Goal: Register for event/course

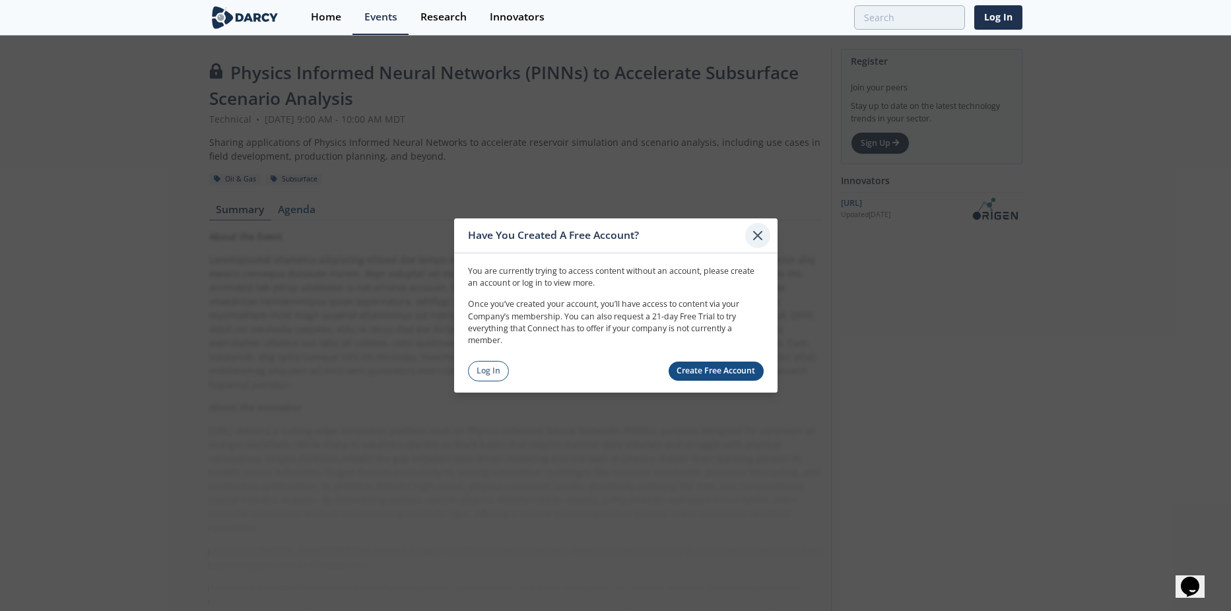
click at [756, 238] on icon at bounding box center [758, 236] width 8 height 8
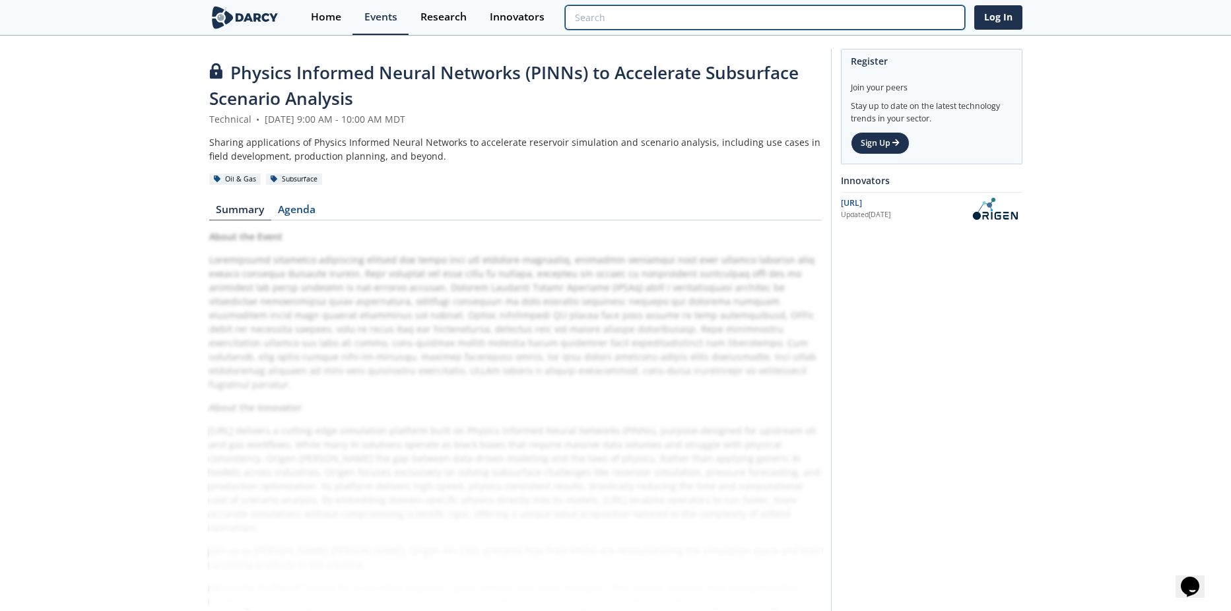
click at [895, 12] on input "search" at bounding box center [764, 17] width 399 height 24
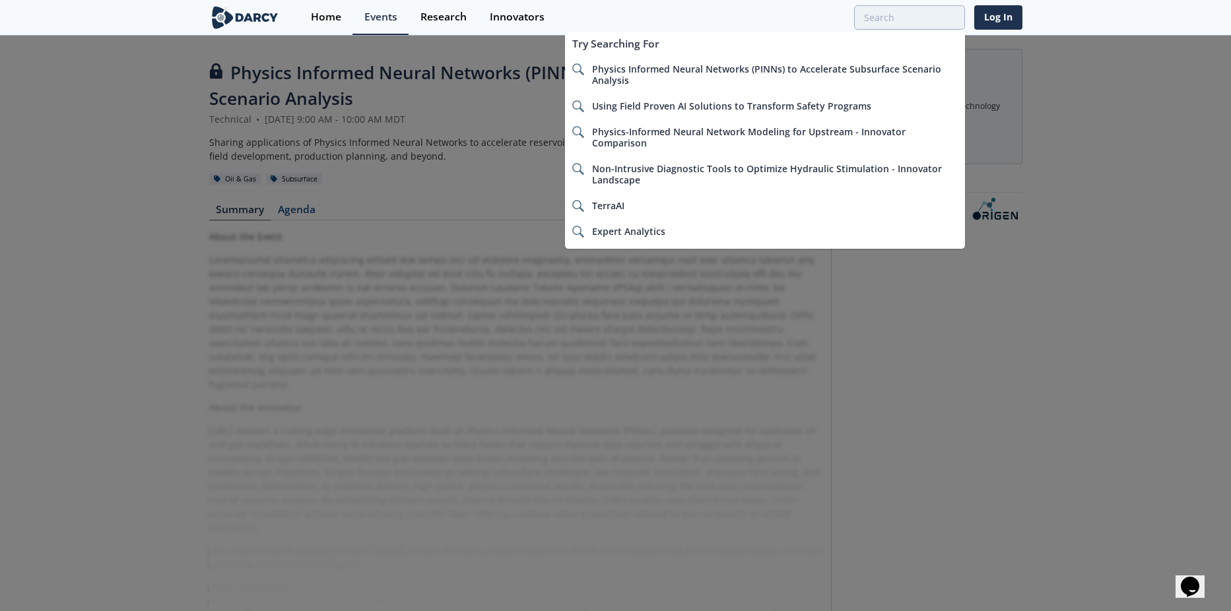
click at [1090, 127] on div at bounding box center [615, 305] width 1231 height 611
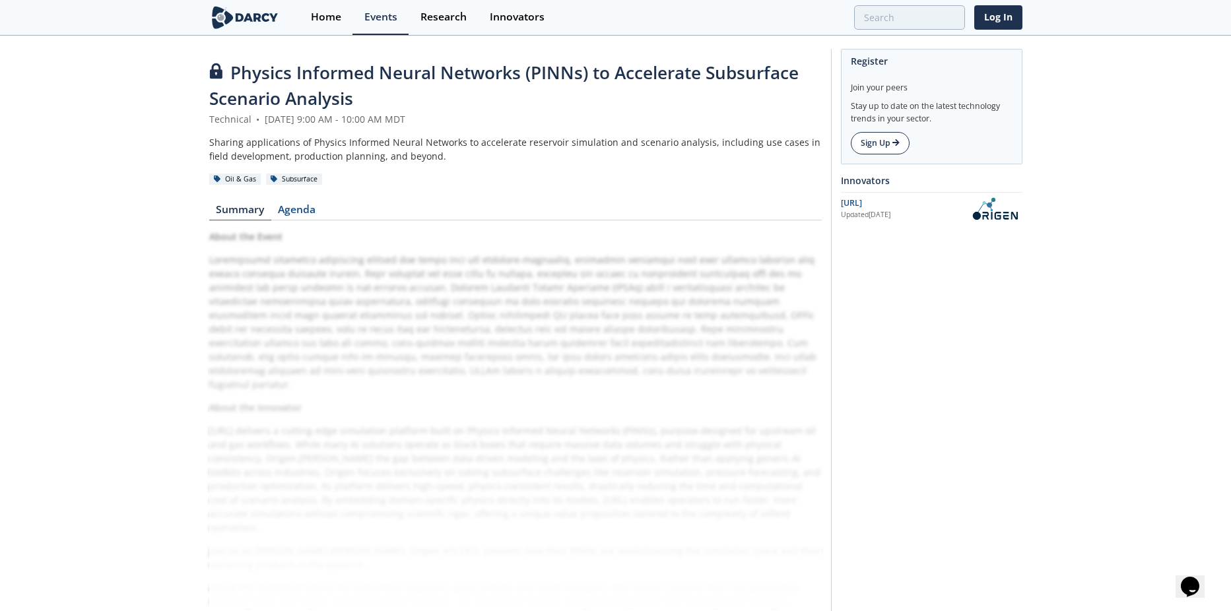
click at [893, 144] on icon at bounding box center [895, 143] width 7 height 8
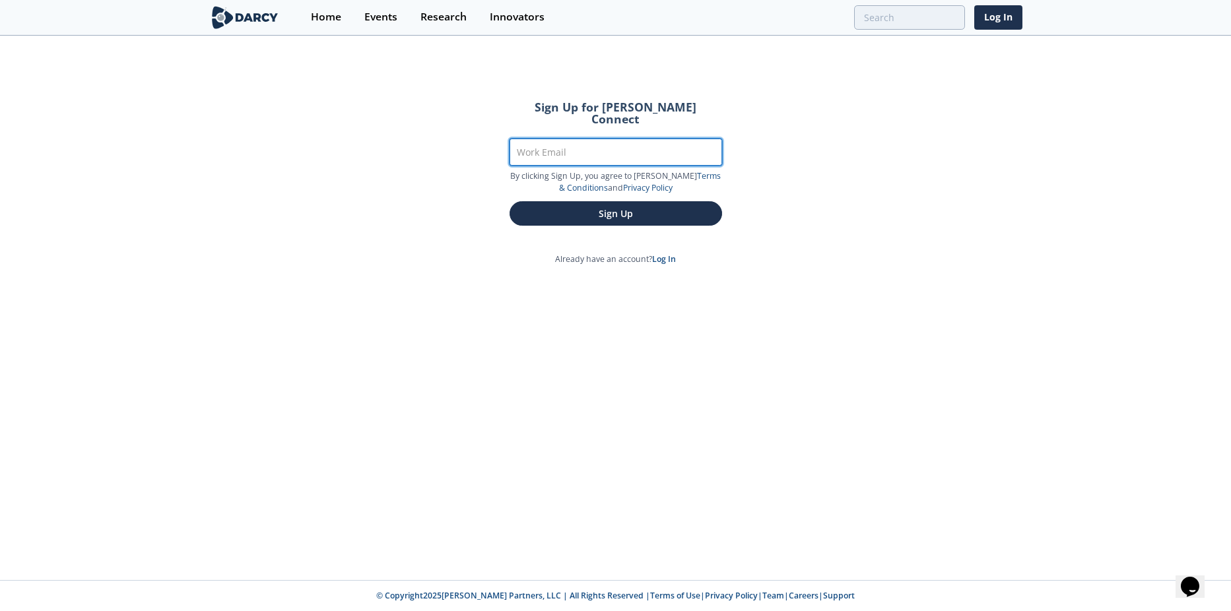
click at [583, 143] on input "Work Email" at bounding box center [615, 152] width 212 height 27
type input "keerthi.sundaresan@conocophillips.com"
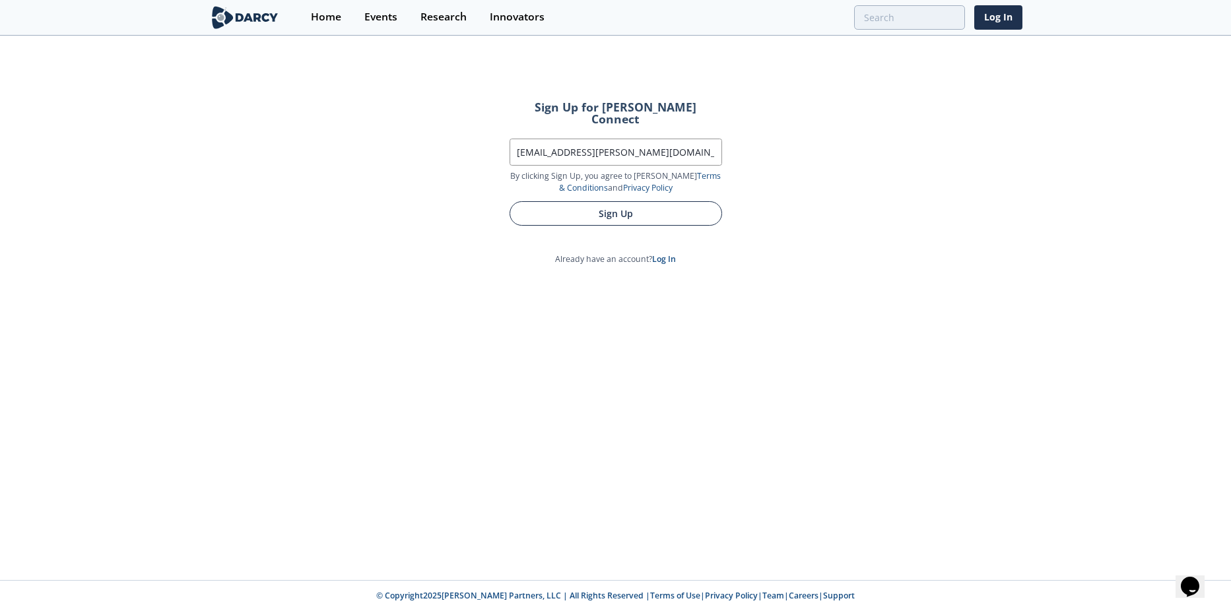
click at [589, 201] on button "Sign Up" at bounding box center [615, 213] width 212 height 24
click at [645, 201] on button "Sign Up" at bounding box center [615, 213] width 212 height 24
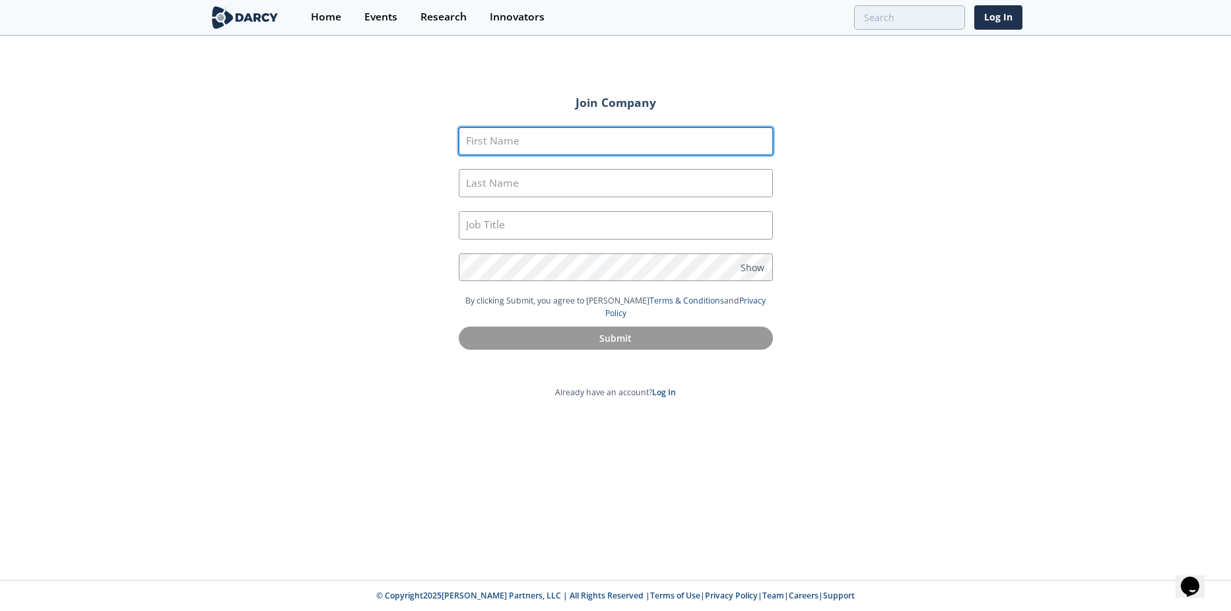
click at [604, 140] on input "First Name" at bounding box center [616, 141] width 314 height 28
type input "Keerthi"
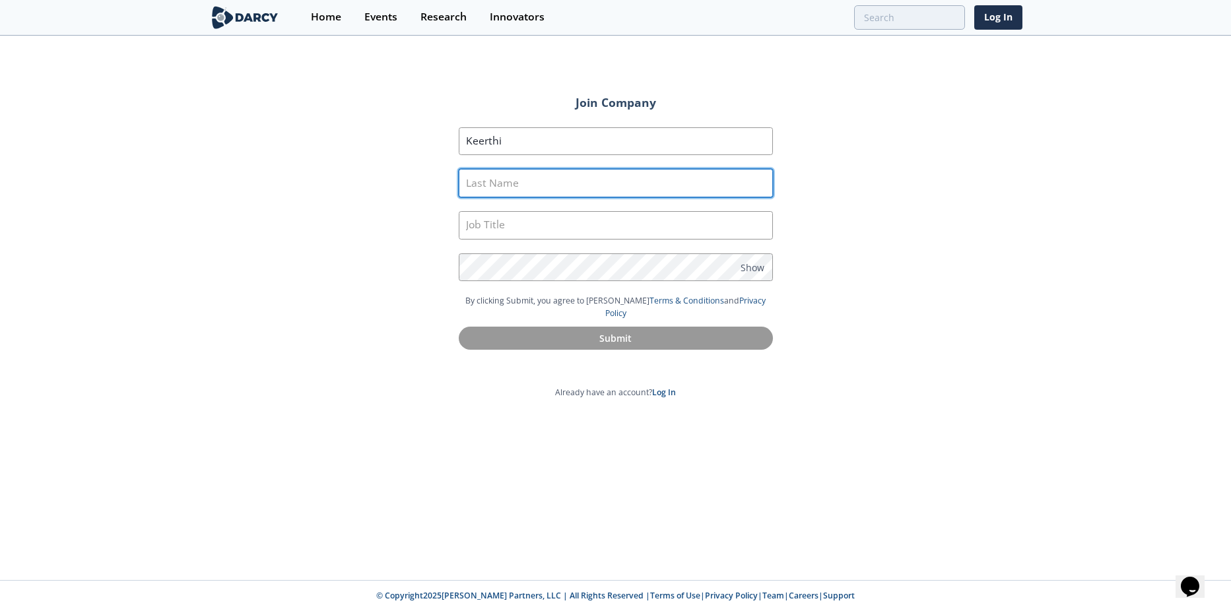
type input "Sundaresan"
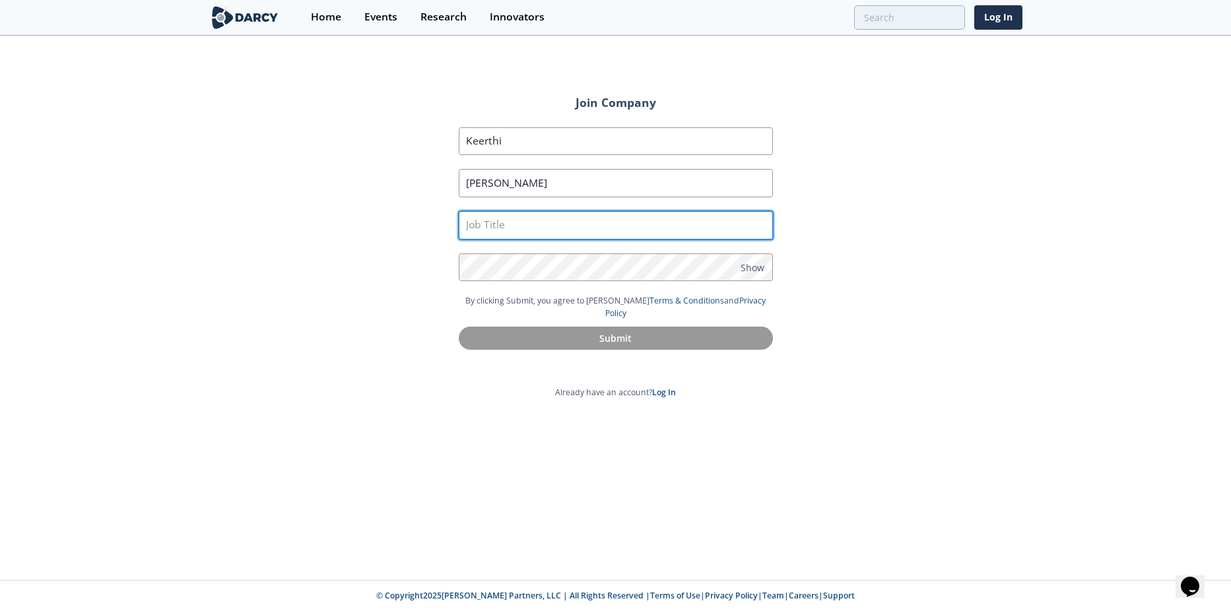
click at [523, 216] on input "text" at bounding box center [616, 225] width 314 height 28
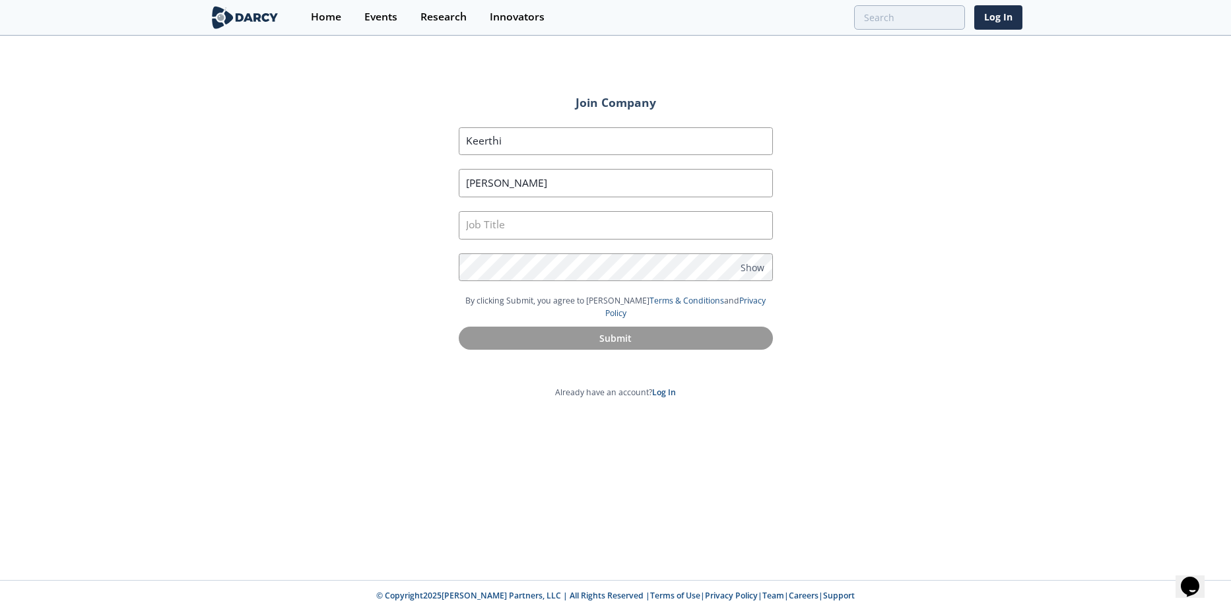
click at [350, 265] on div "Join Company First Name Keerthi Last Name Sundaresan Job Title Password Show By…" at bounding box center [615, 308] width 1231 height 543
click at [754, 266] on span "Show" at bounding box center [752, 267] width 24 height 14
click at [934, 259] on div "Join Company First Name Keerthi Last Name Sundaresan Job Title Password Hide By…" at bounding box center [615, 308] width 1231 height 543
click at [965, 263] on div "Join Company First Name Keerthi Last Name Sundaresan Job Title Password Hide By…" at bounding box center [615, 308] width 1231 height 543
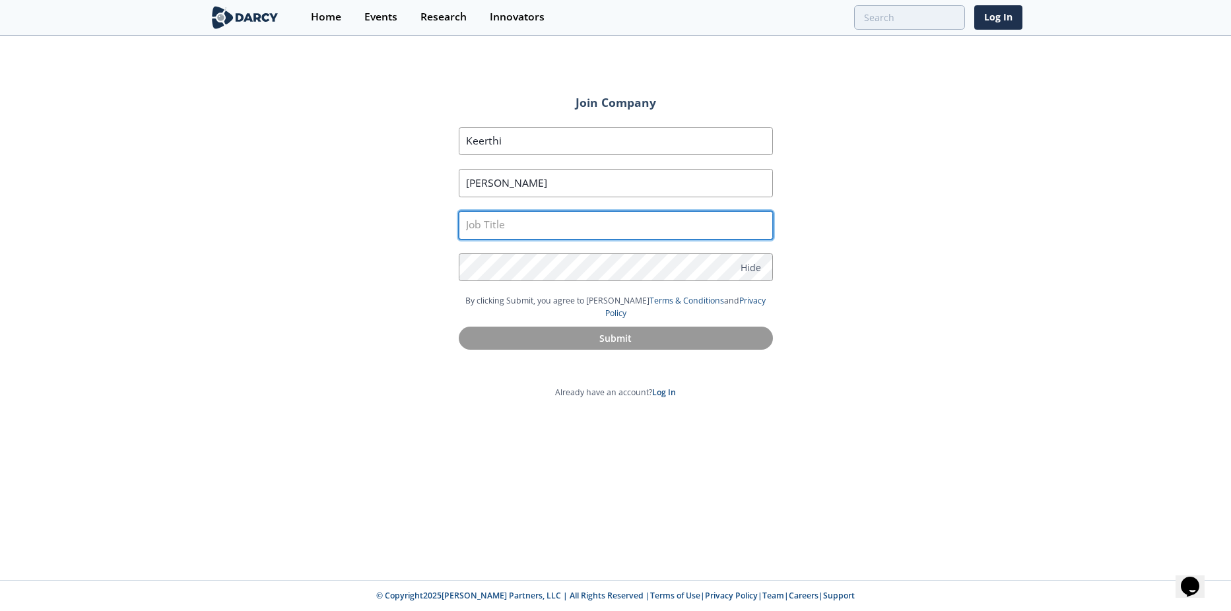
drag, startPoint x: 495, startPoint y: 214, endPoint x: 496, endPoint y: 221, distance: 7.3
click at [495, 214] on input "text" at bounding box center [616, 225] width 314 height 28
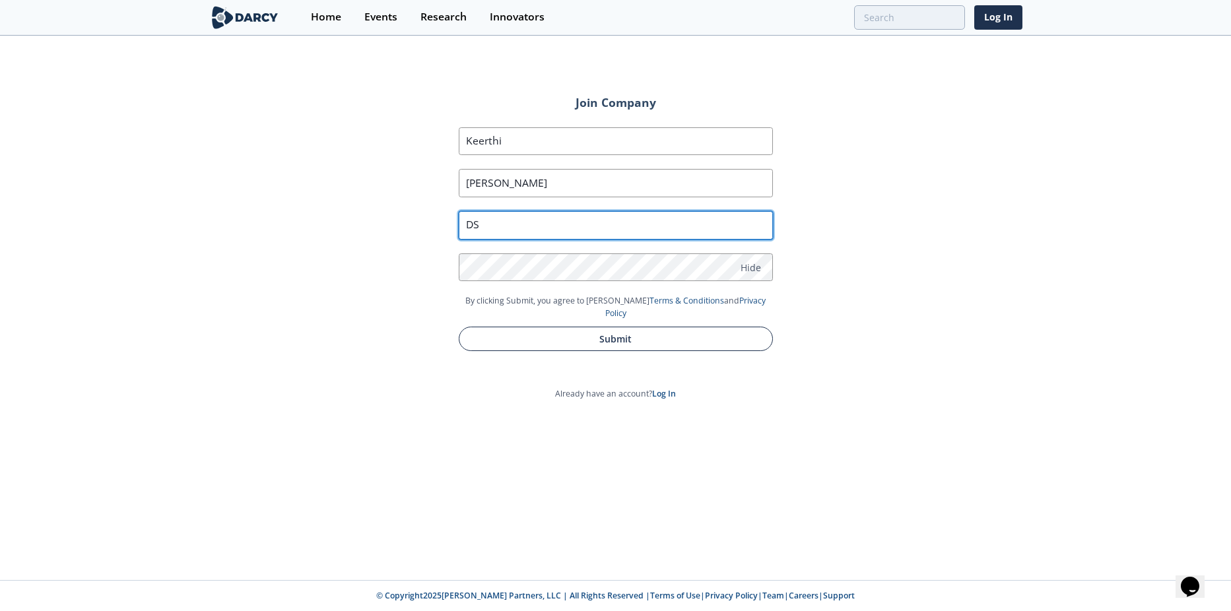
type input "DS"
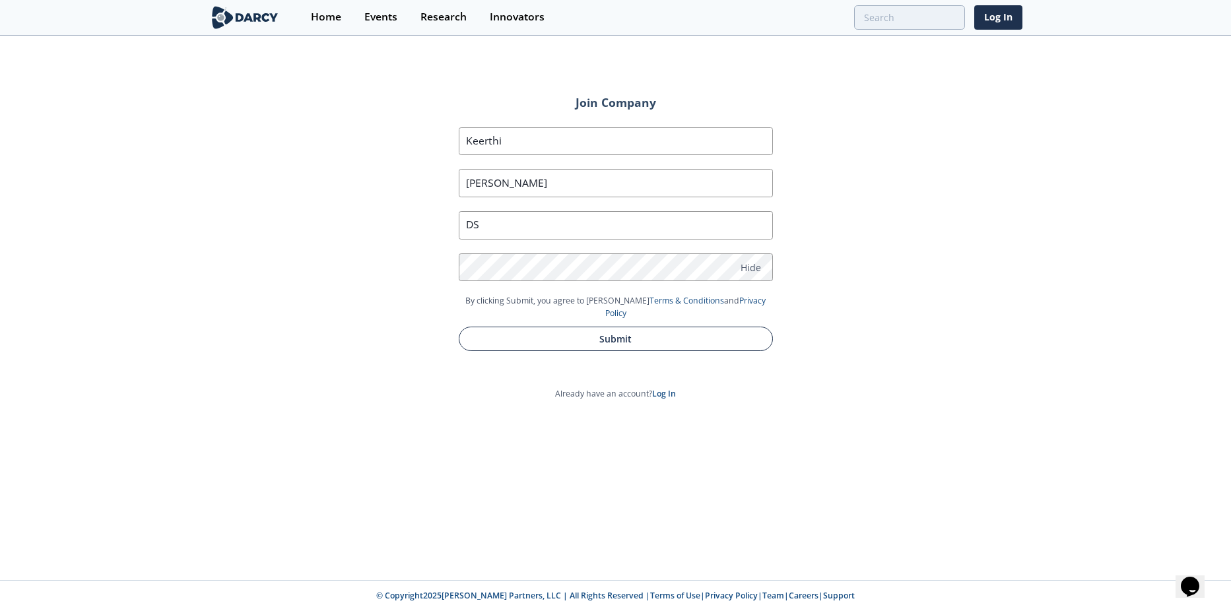
click at [580, 327] on button "Submit" at bounding box center [616, 339] width 314 height 24
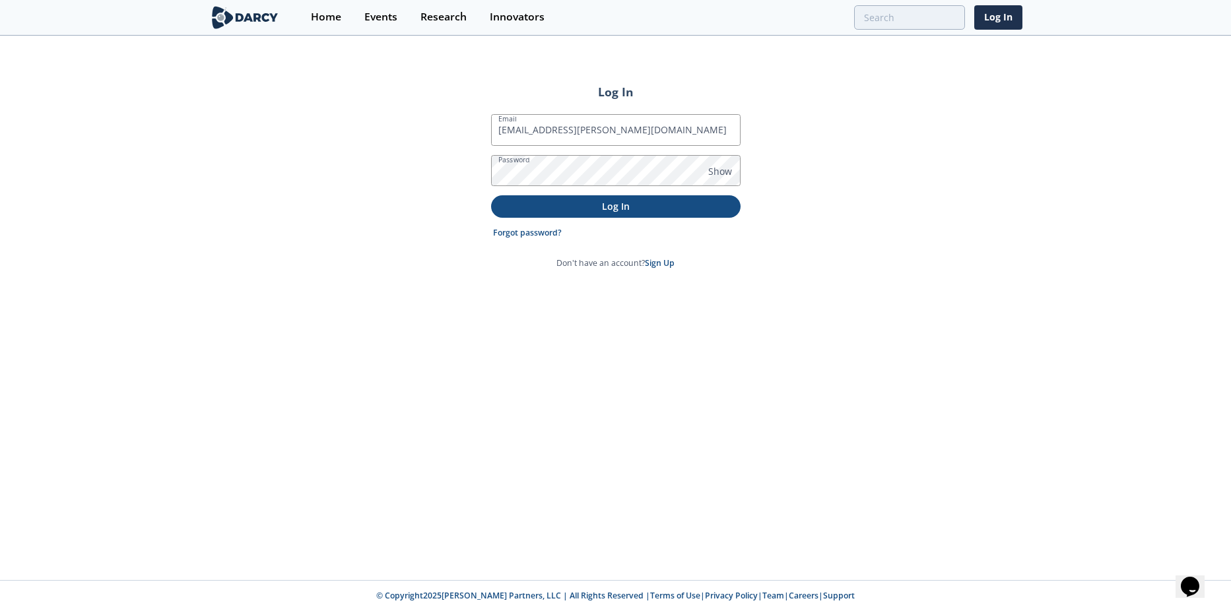
click at [555, 214] on button "Log In" at bounding box center [615, 206] width 249 height 22
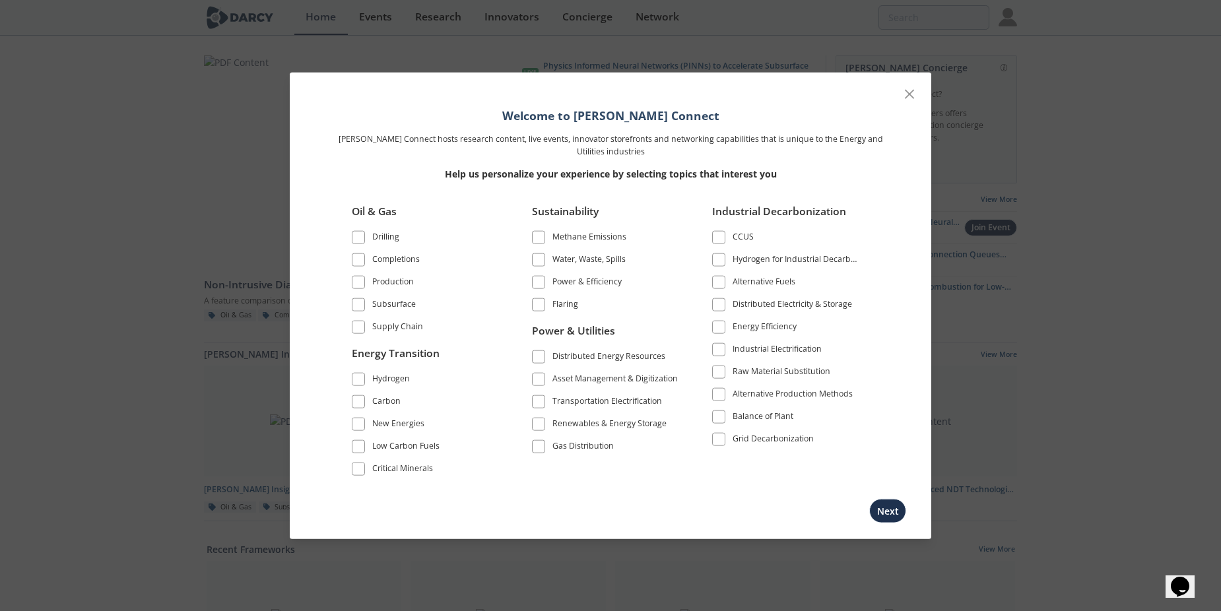
click at [911, 96] on icon at bounding box center [909, 94] width 16 height 16
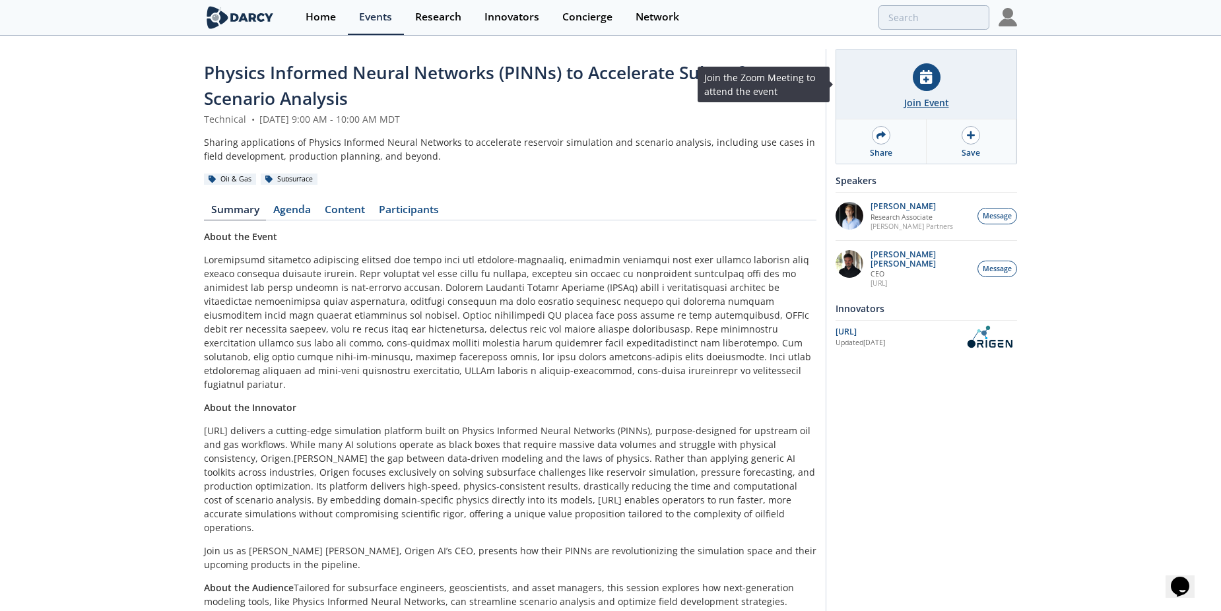
click at [929, 73] on icon at bounding box center [926, 77] width 12 height 14
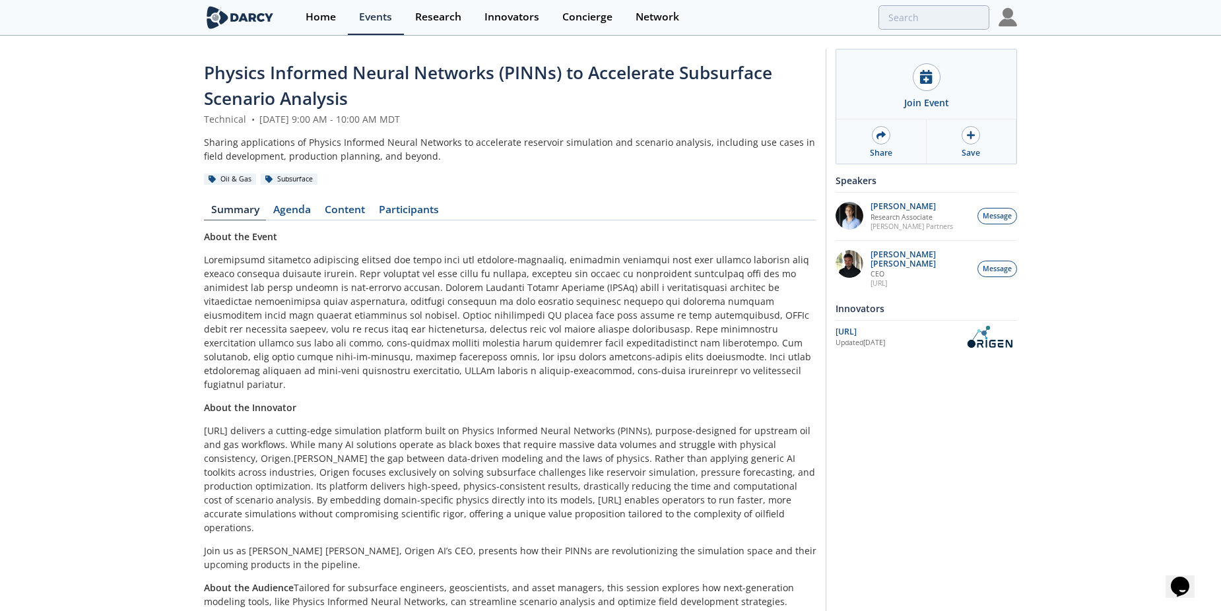
click at [330, 141] on div "Sharing applications of Physics Informed Neural Networks to accelerate reservoi…" at bounding box center [510, 149] width 612 height 28
